Goal: Transaction & Acquisition: Purchase product/service

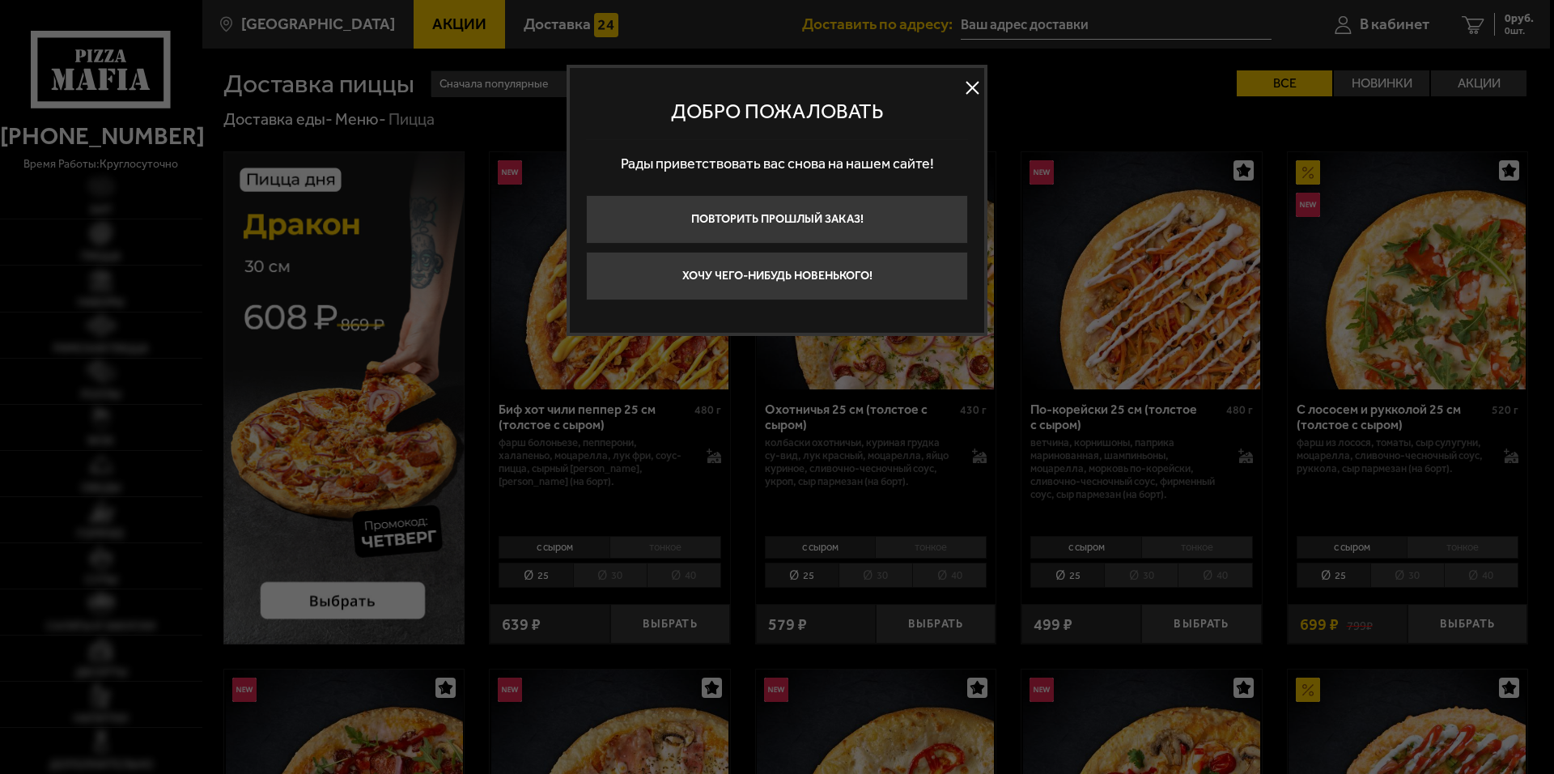
type input "[STREET_ADDRESS]"
click at [972, 83] on button at bounding box center [972, 88] width 24 height 24
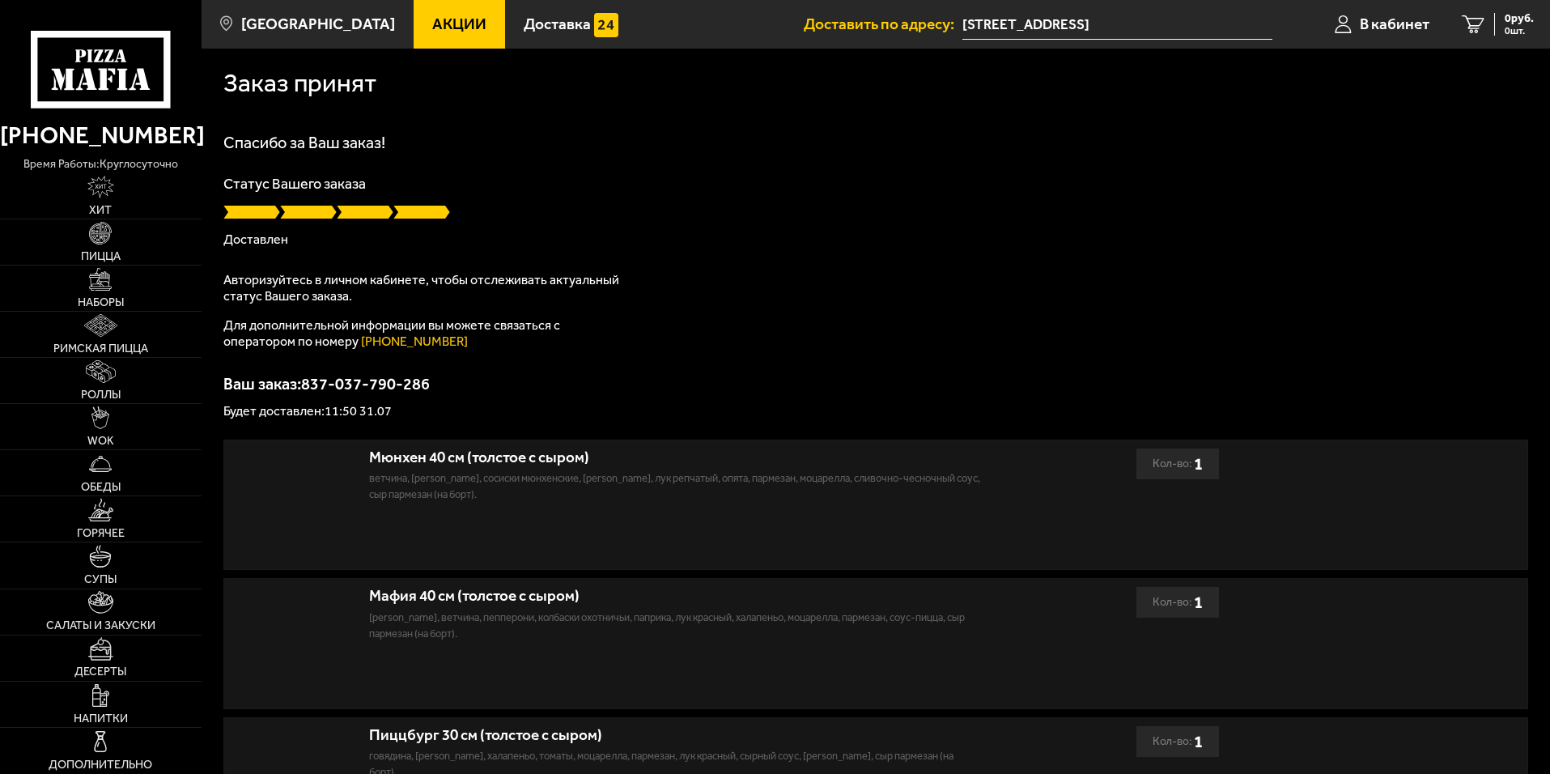
scroll to position [81, 0]
